Goal: Transaction & Acquisition: Obtain resource

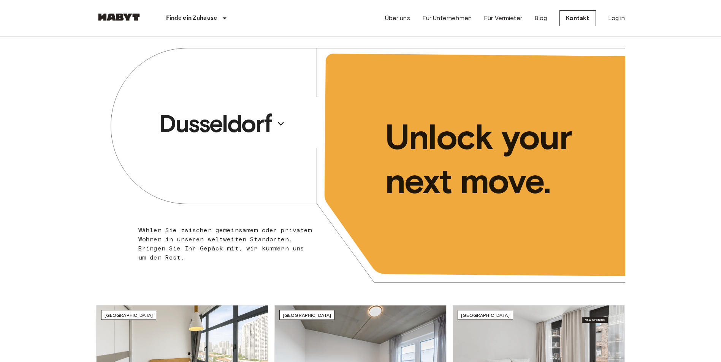
click at [600, 19] on div "Über uns Für Unternehmen Für Vermieter Blog Kontakt Log in" at bounding box center [505, 18] width 240 height 36
click at [608, 17] on div "Über uns Für Unternehmen Für Vermieter Blog Kontakt Log in" at bounding box center [505, 18] width 240 height 36
click at [609, 17] on link "Log in" at bounding box center [616, 18] width 17 height 9
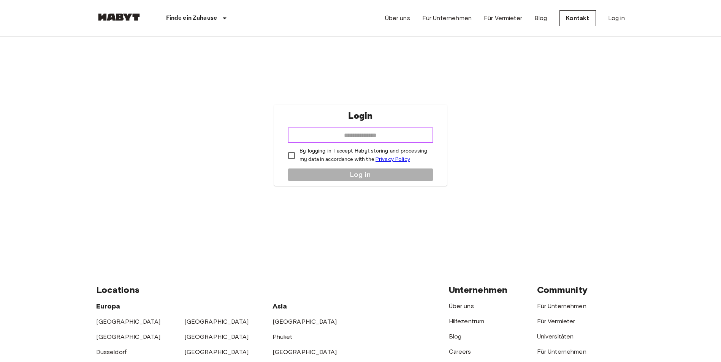
click at [344, 137] on input "email" at bounding box center [361, 135] width 146 height 15
type input "**********"
click at [318, 153] on p "By logging in I accept Habyt storing and processing my data in accordance with …" at bounding box center [363, 155] width 128 height 16
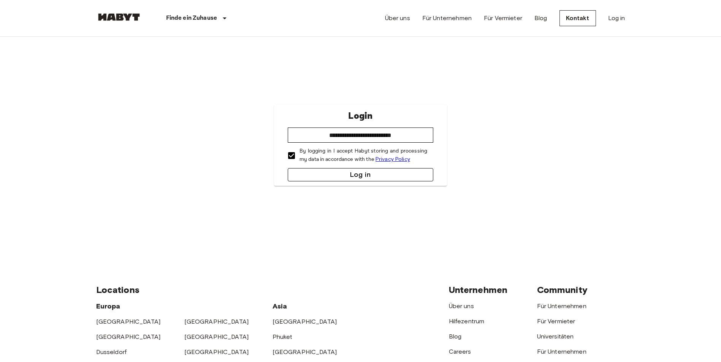
click at [328, 174] on button "Log in" at bounding box center [361, 174] width 146 height 13
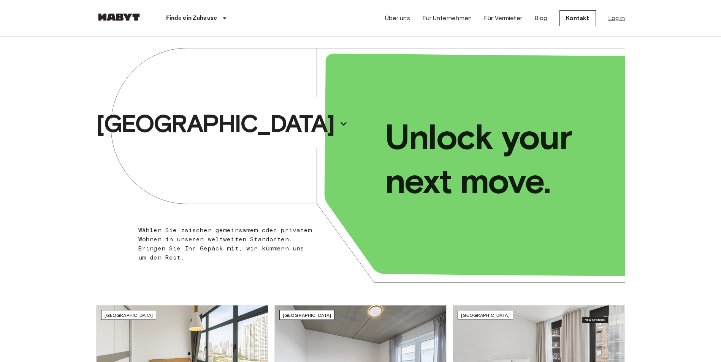
click at [607, 19] on div "Über uns Für Unternehmen Für Vermieter Blog Kontakt Log in" at bounding box center [505, 18] width 240 height 36
click at [608, 19] on link "Log in" at bounding box center [616, 18] width 17 height 9
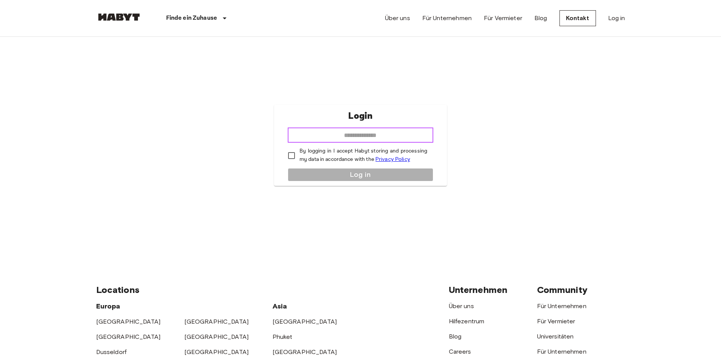
click at [387, 138] on input "email" at bounding box center [361, 135] width 146 height 15
type input "**********"
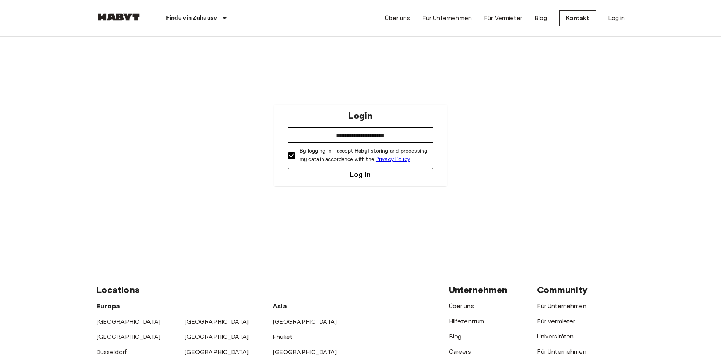
click at [311, 169] on button "Log in" at bounding box center [361, 174] width 146 height 13
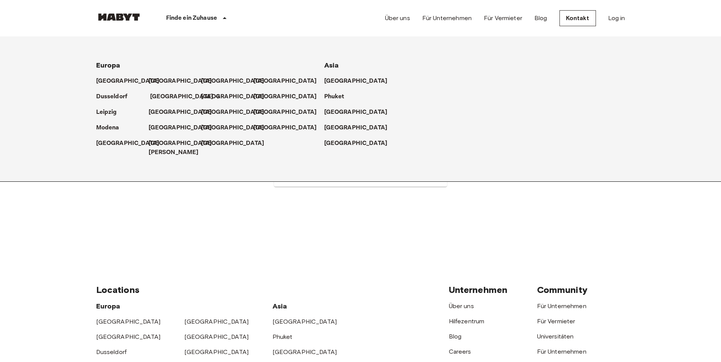
click at [156, 97] on p "[GEOGRAPHIC_DATA]" at bounding box center [181, 96] width 63 height 9
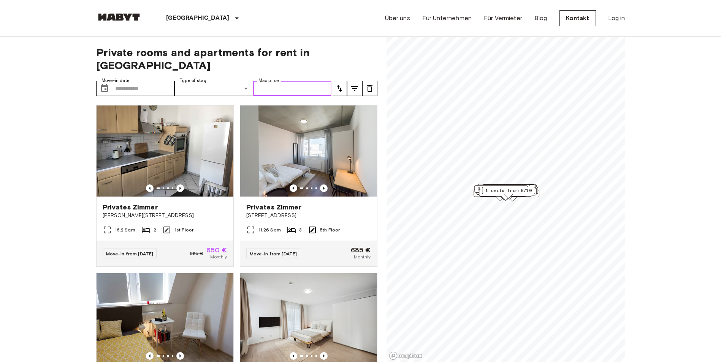
click at [284, 82] on input "Max price" at bounding box center [292, 88] width 79 height 15
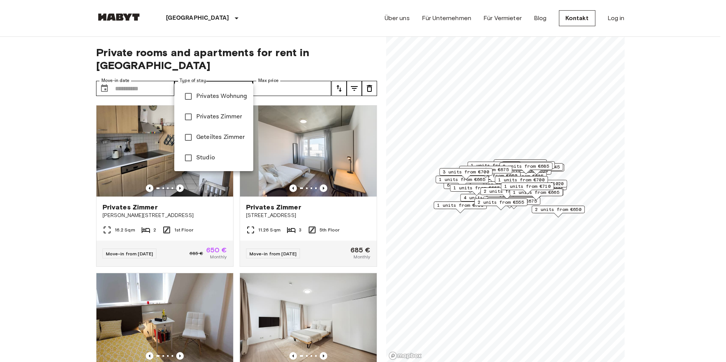
click at [160, 81] on div at bounding box center [363, 181] width 726 height 362
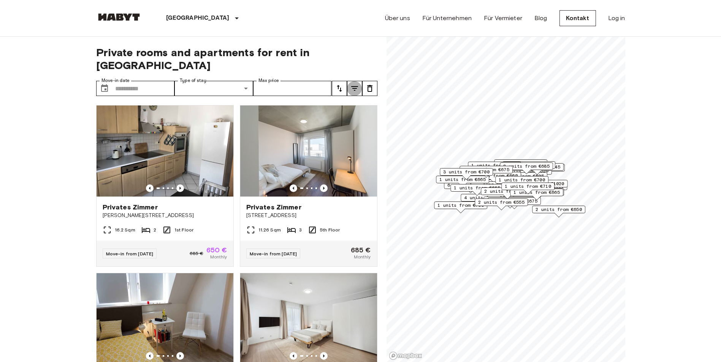
click at [359, 84] on icon "tune" at bounding box center [354, 88] width 9 height 9
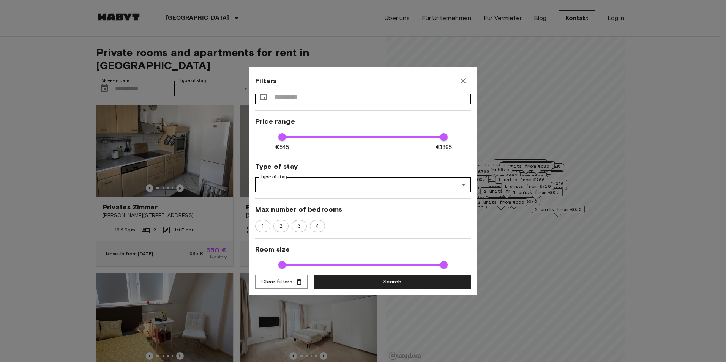
scroll to position [38, 0]
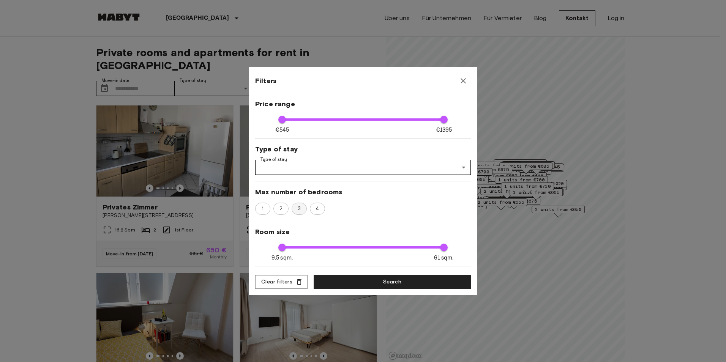
click at [295, 211] on span "3" at bounding box center [299, 209] width 11 height 8
type input "****"
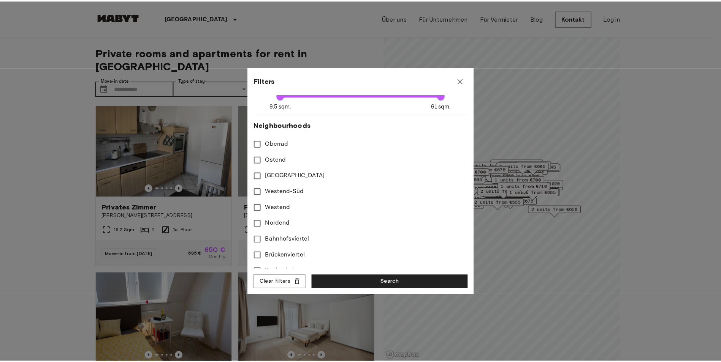
scroll to position [0, 0]
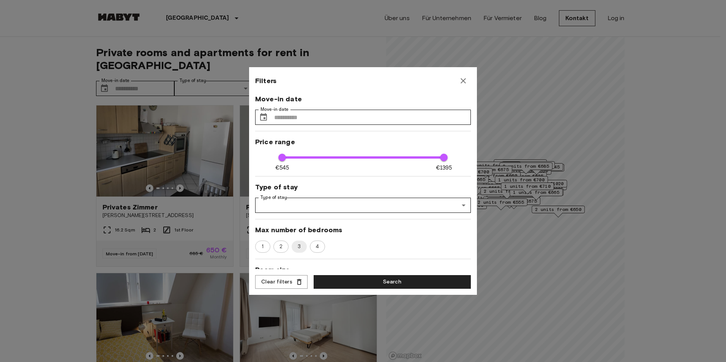
click at [381, 221] on div "Move-in date Move-in date ​ Move-in date Price range €545 €1395 545 1395 Type o…" at bounding box center [363, 182] width 216 height 175
click at [393, 214] on div "Move-in date Move-in date ​ Move-in date Price range €545 €1395 545 1395 Type o…" at bounding box center [363, 182] width 216 height 175
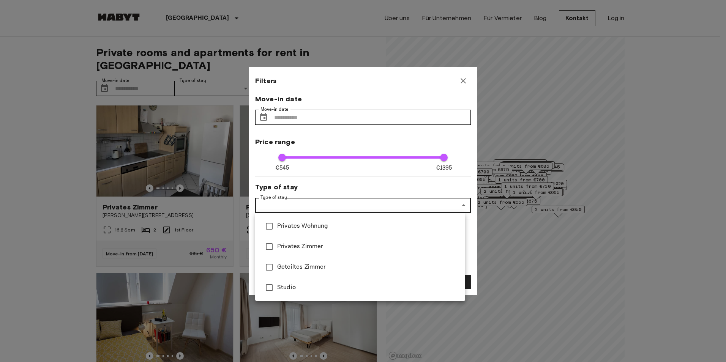
click at [363, 179] on div at bounding box center [363, 181] width 726 height 362
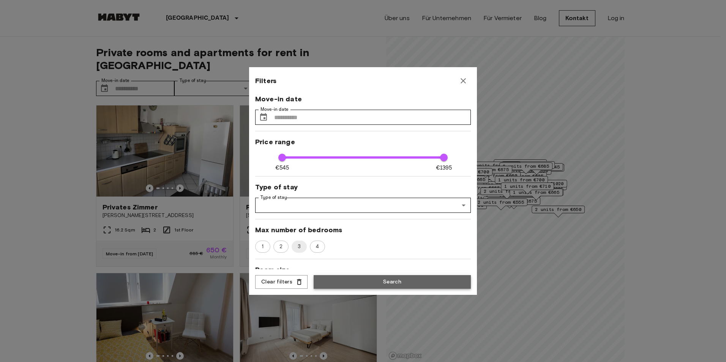
click at [391, 278] on button "Search" at bounding box center [392, 282] width 157 height 14
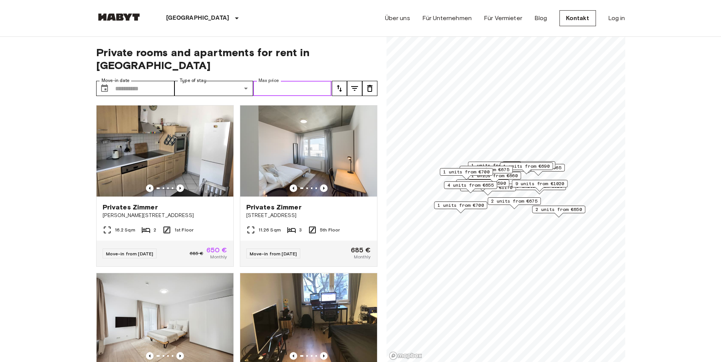
click at [271, 82] on input "Max price" at bounding box center [292, 88] width 79 height 15
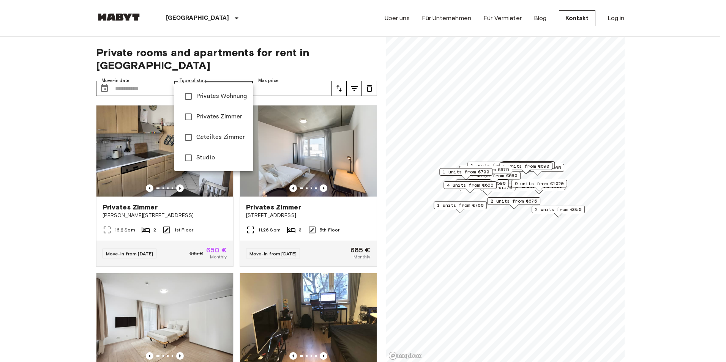
click at [250, 77] on div at bounding box center [363, 181] width 726 height 362
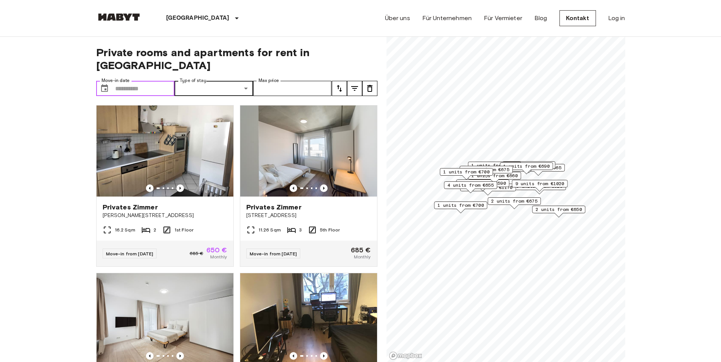
click at [144, 81] on input "Move-in date" at bounding box center [145, 88] width 60 height 15
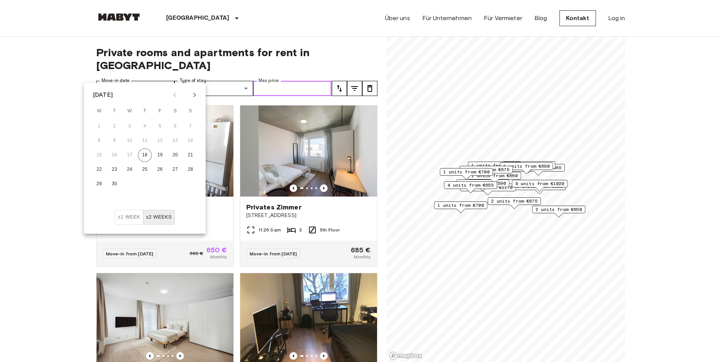
click at [271, 81] on input "Max price" at bounding box center [292, 88] width 79 height 15
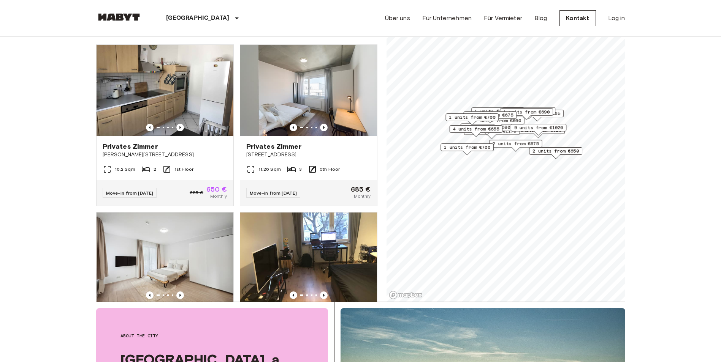
scroll to position [114, 0]
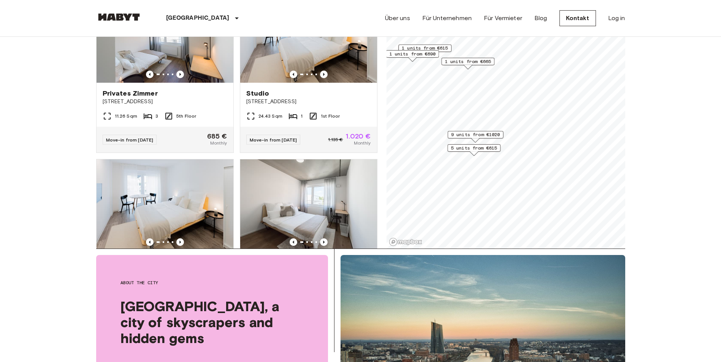
click at [481, 153] on div "5 units from €615" at bounding box center [473, 150] width 53 height 12
click at [476, 152] on div "Map marker" at bounding box center [474, 154] width 8 height 4
click at [471, 151] on span "5 units from €615" at bounding box center [474, 148] width 46 height 7
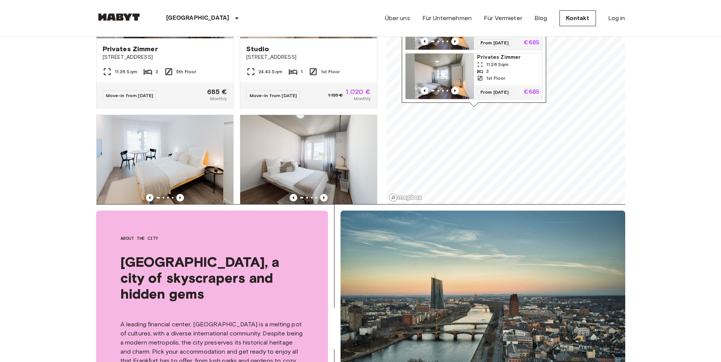
scroll to position [190, 0]
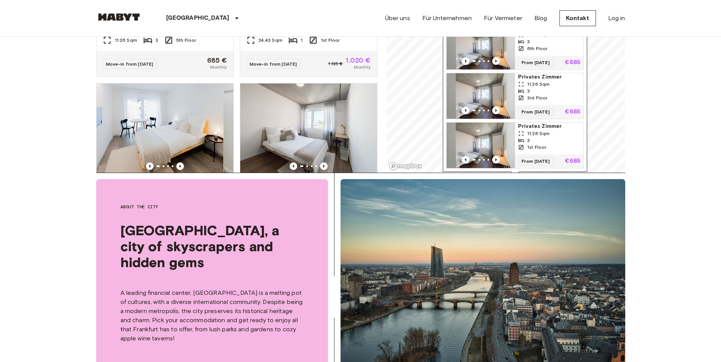
click at [486, 79] on img "Map marker" at bounding box center [480, 96] width 68 height 46
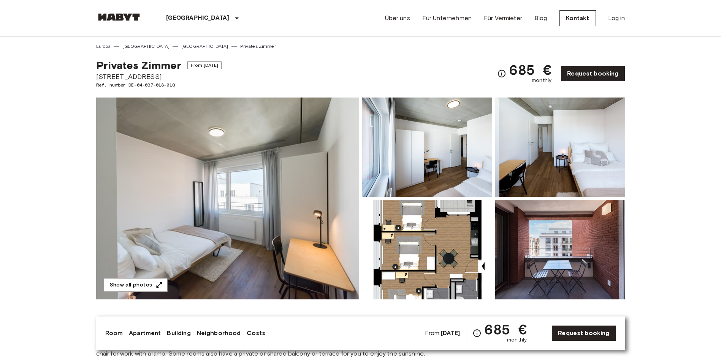
click at [301, 239] on img at bounding box center [227, 199] width 263 height 202
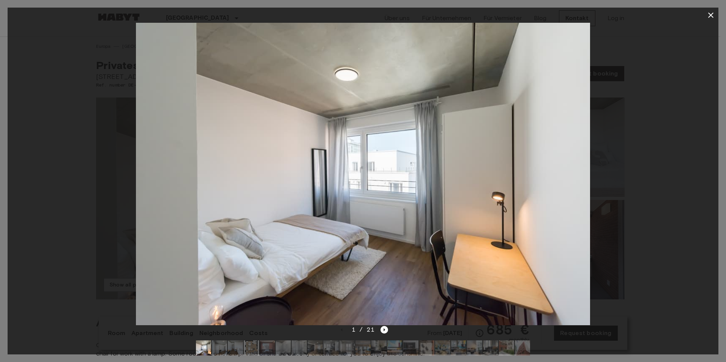
click at [303, 239] on img at bounding box center [363, 174] width 454 height 303
